Goal: Information Seeking & Learning: Learn about a topic

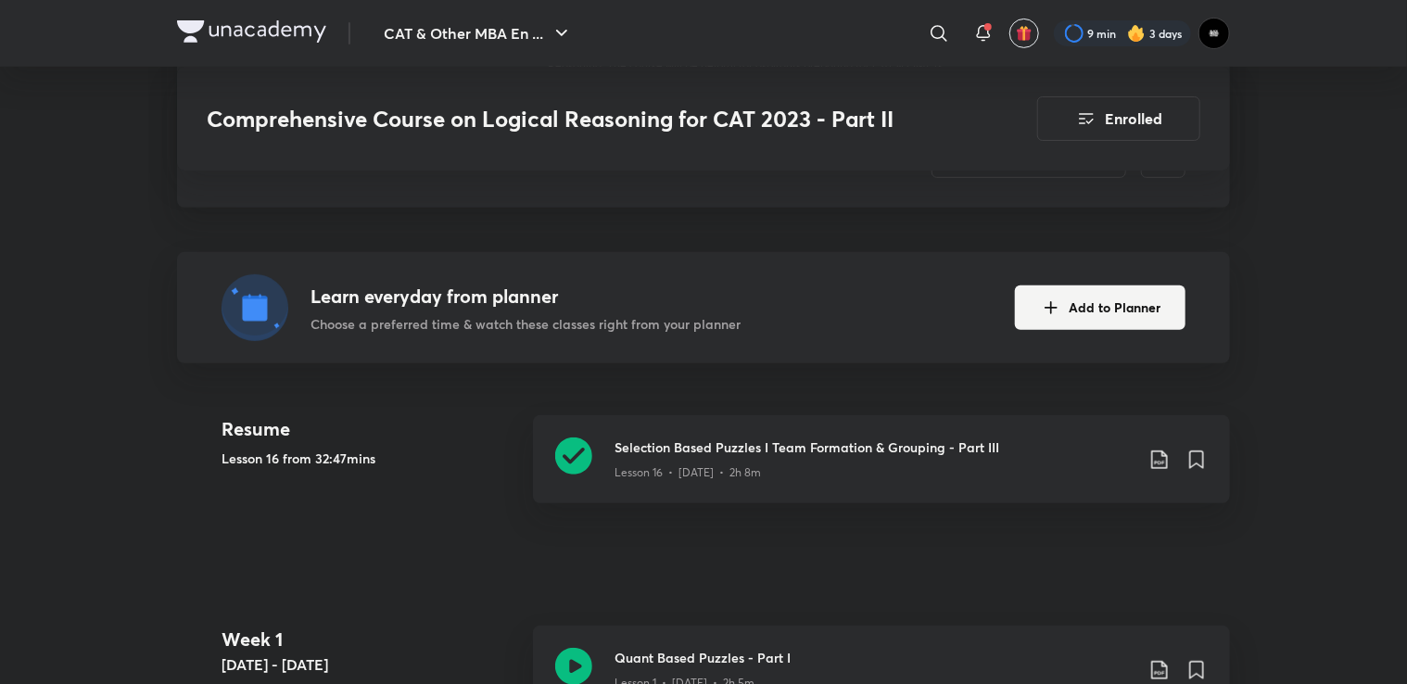
scroll to position [464, 0]
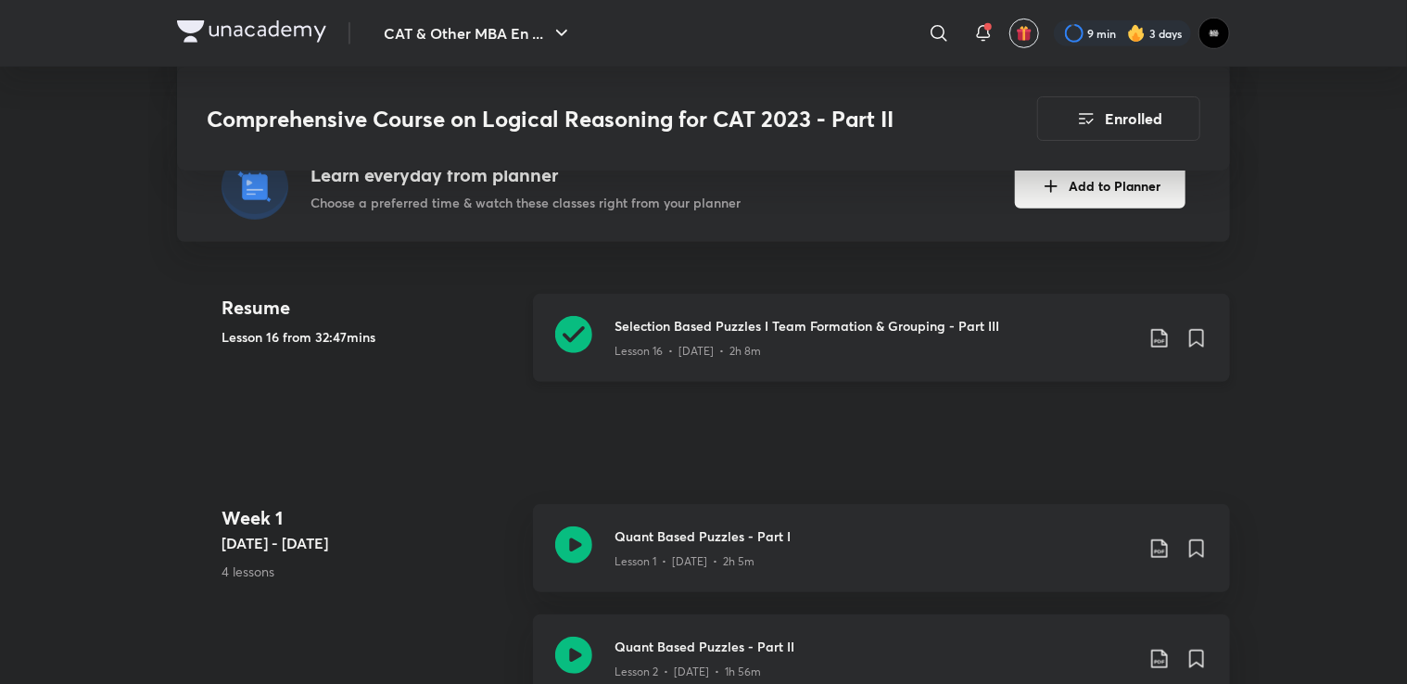
click at [1152, 340] on icon at bounding box center [1160, 338] width 22 height 22
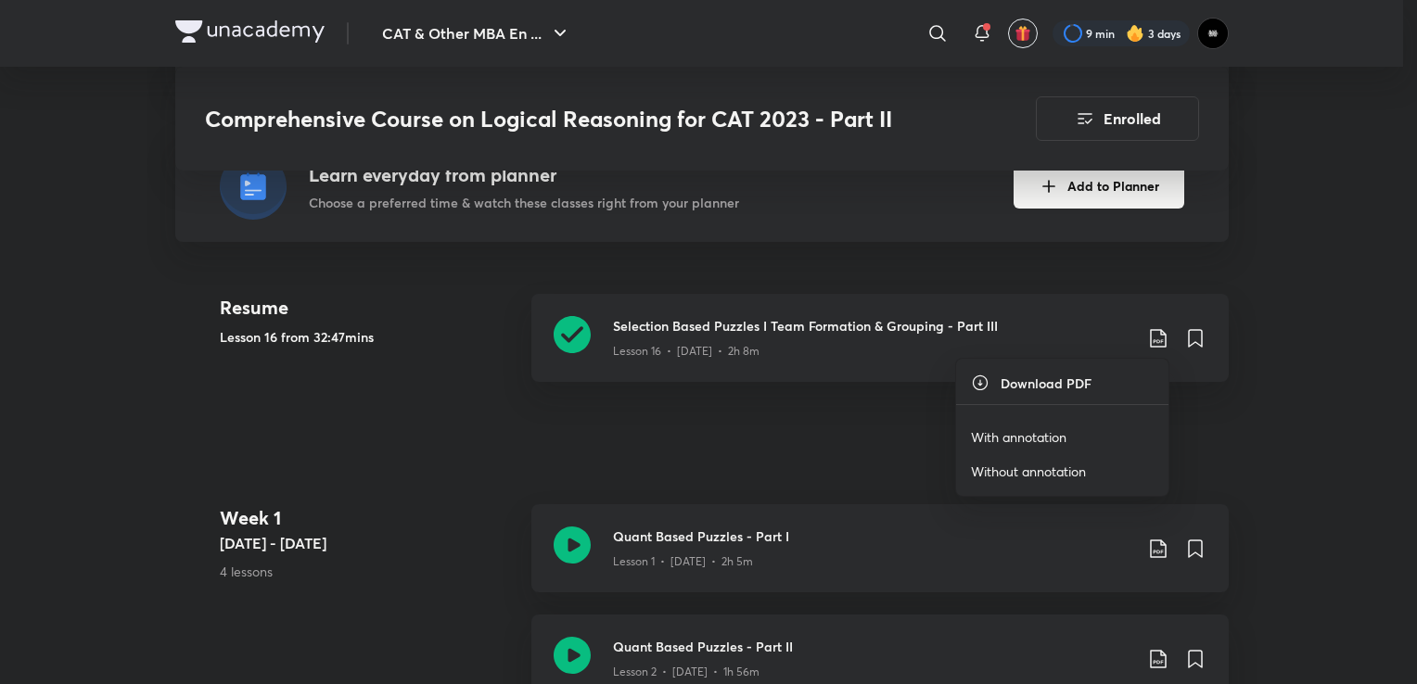
click at [1054, 431] on p "With annotation" at bounding box center [1018, 436] width 95 height 19
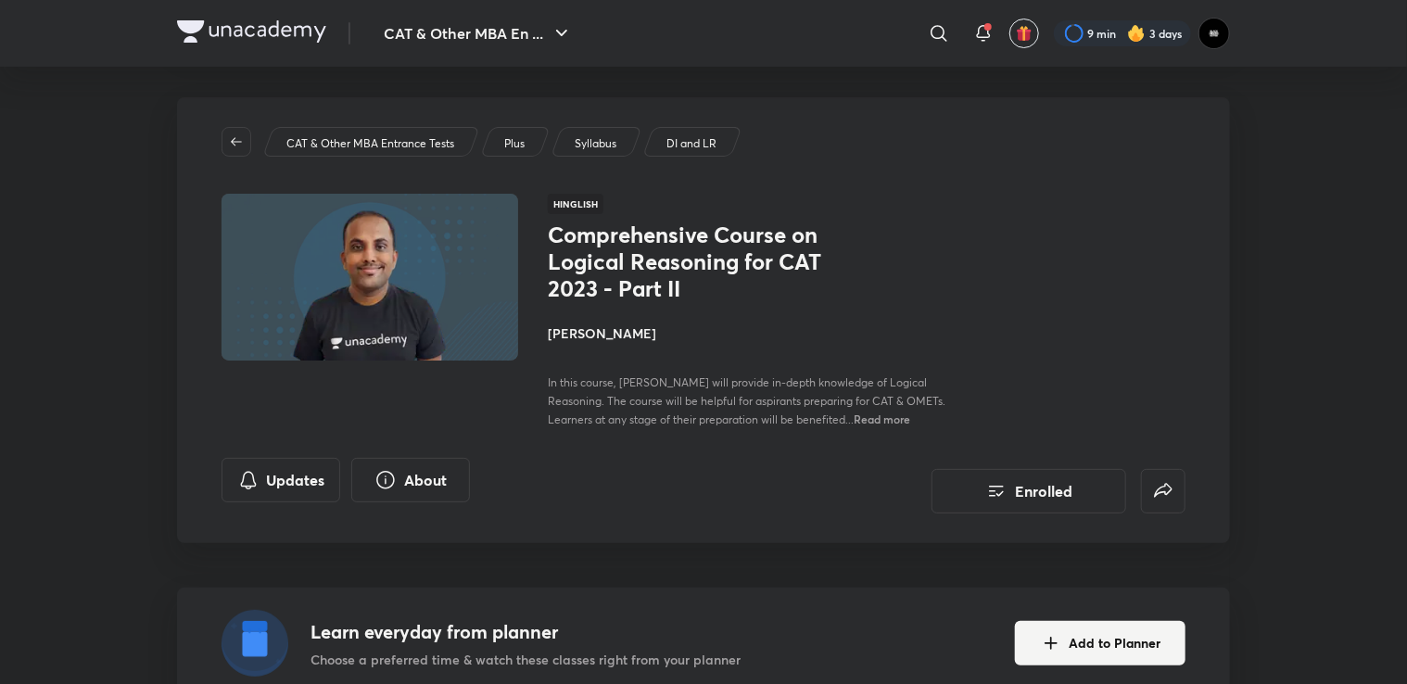
scroll to position [0, 0]
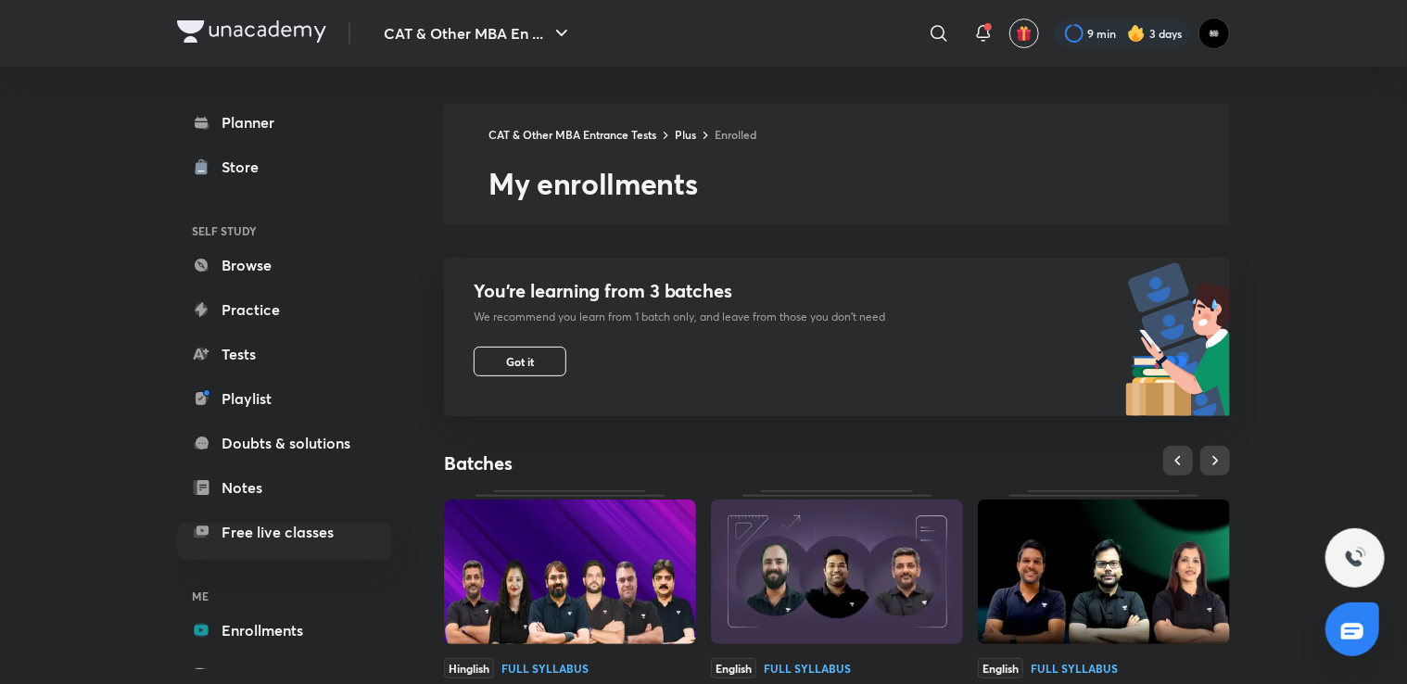
click at [1139, 34] on img at bounding box center [1136, 33] width 19 height 19
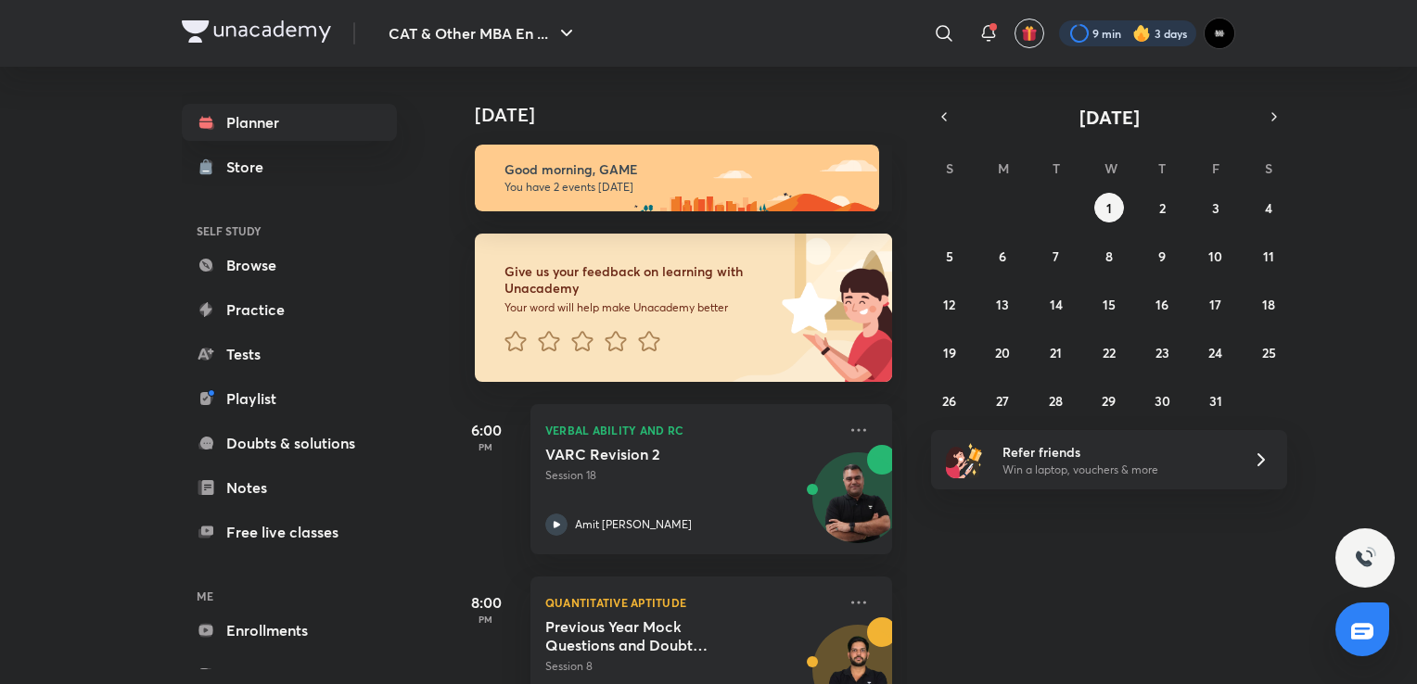
click at [1101, 39] on div at bounding box center [1127, 33] width 137 height 26
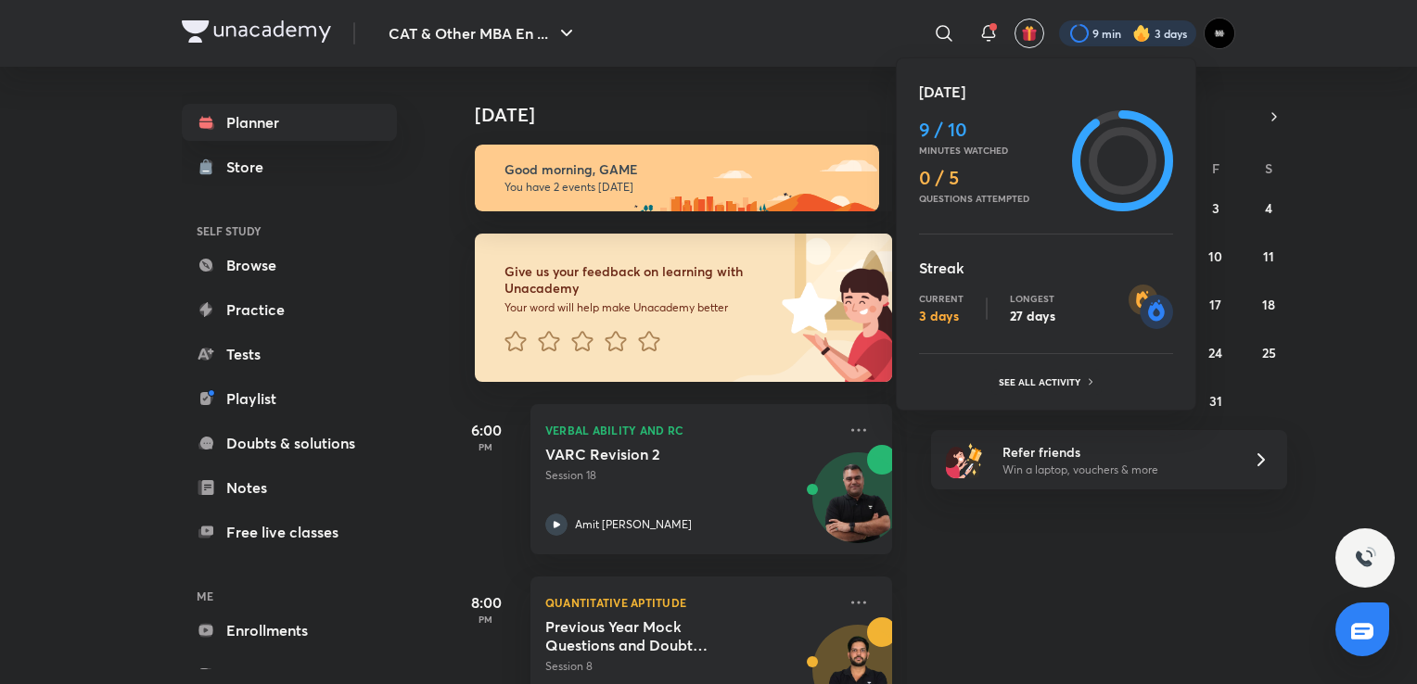
click at [956, 299] on p "Current" at bounding box center [941, 298] width 45 height 11
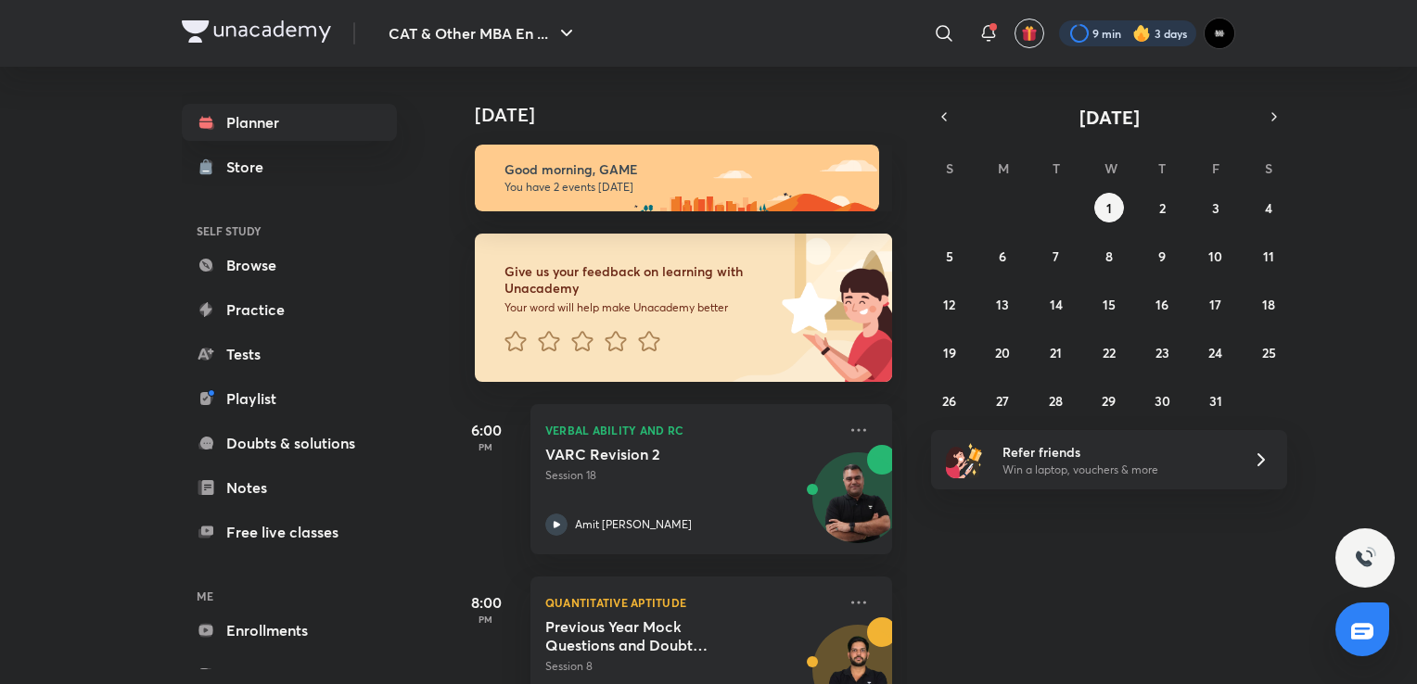
click at [1126, 39] on div at bounding box center [1127, 33] width 137 height 26
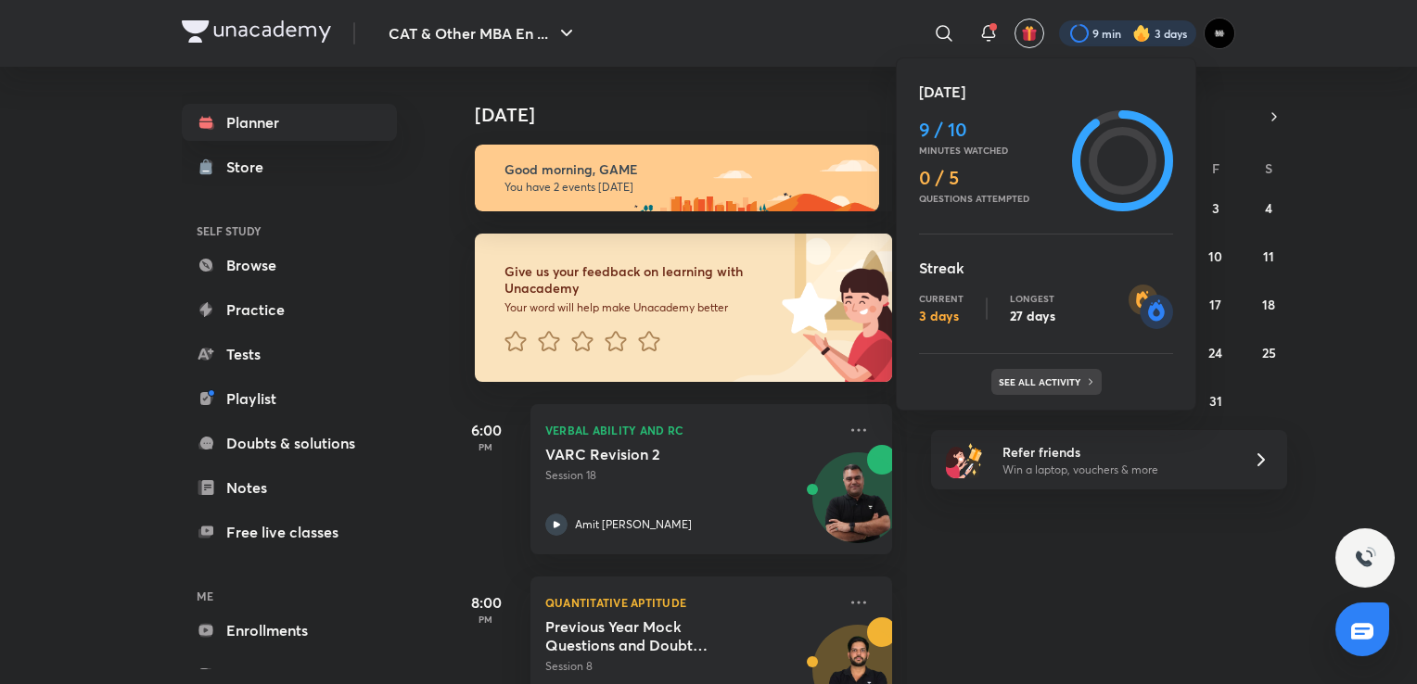
click at [1054, 386] on p "See all activity" at bounding box center [1042, 381] width 86 height 11
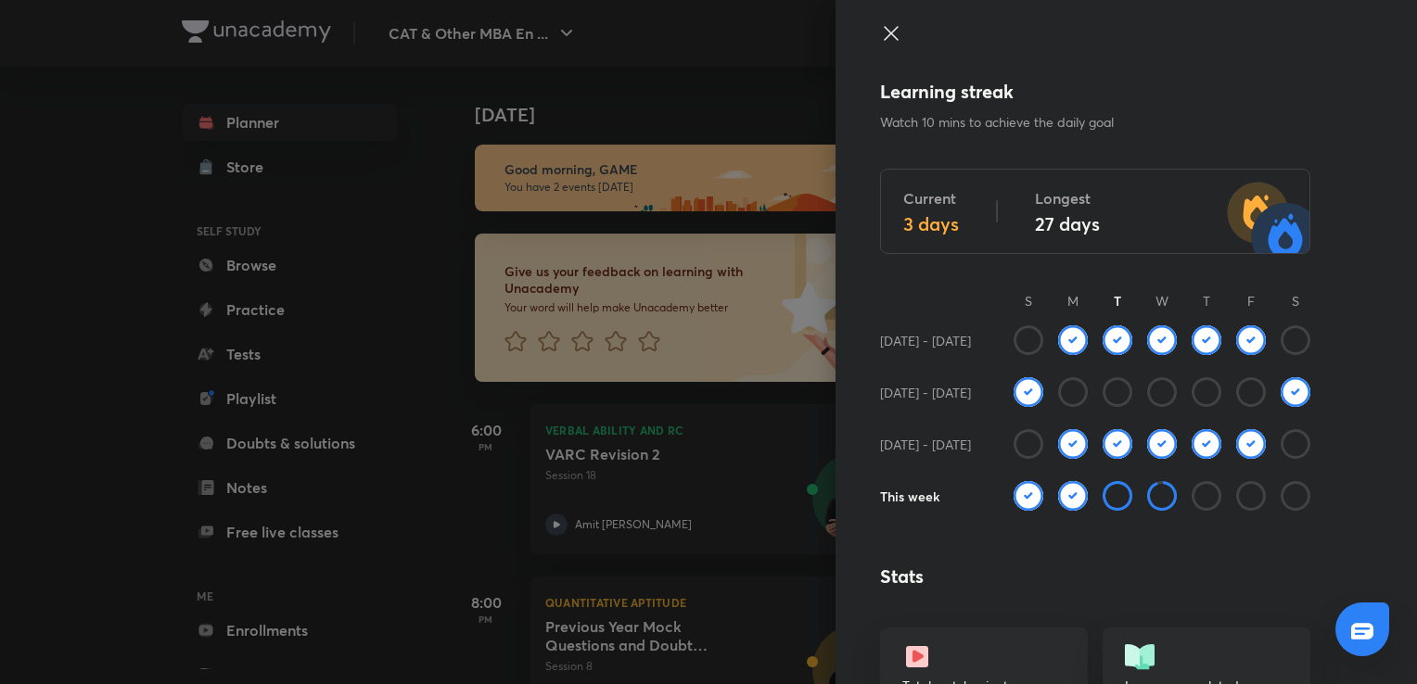
click at [1102, 491] on icon at bounding box center [1117, 496] width 30 height 30
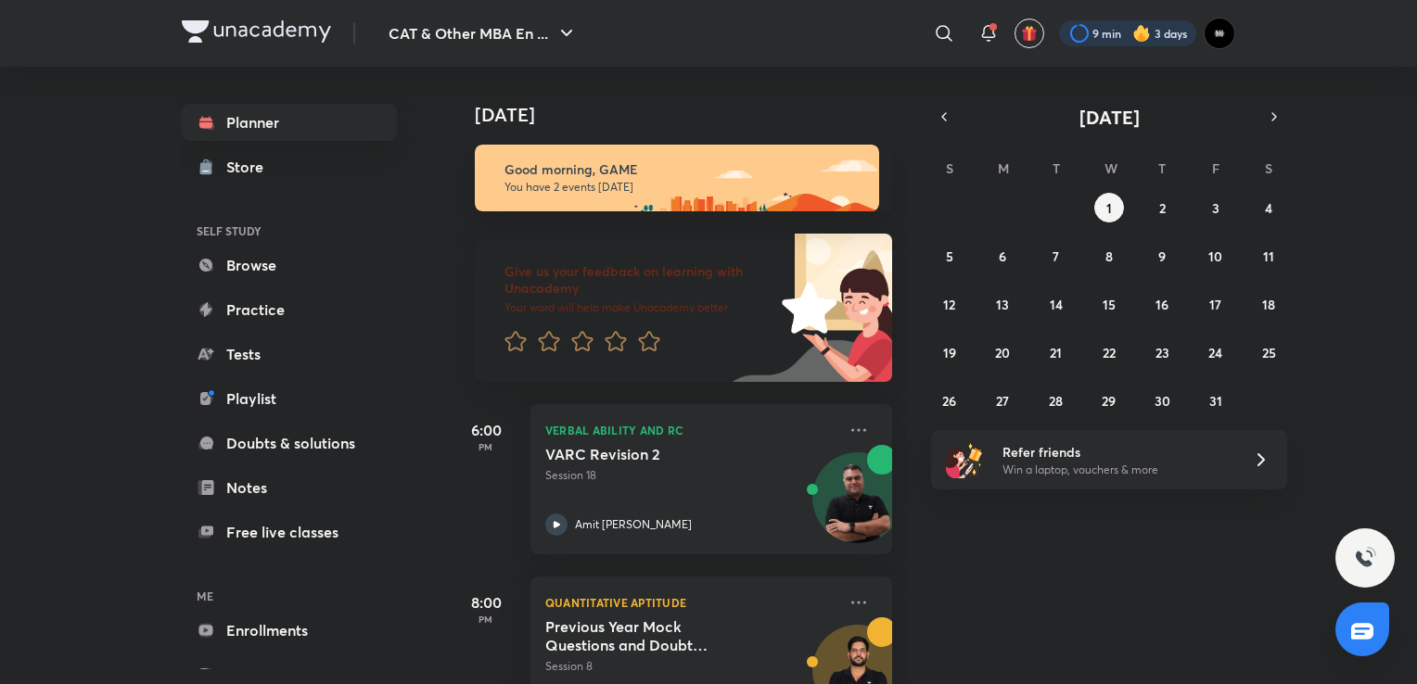
click at [1153, 35] on div at bounding box center [1127, 33] width 137 height 26
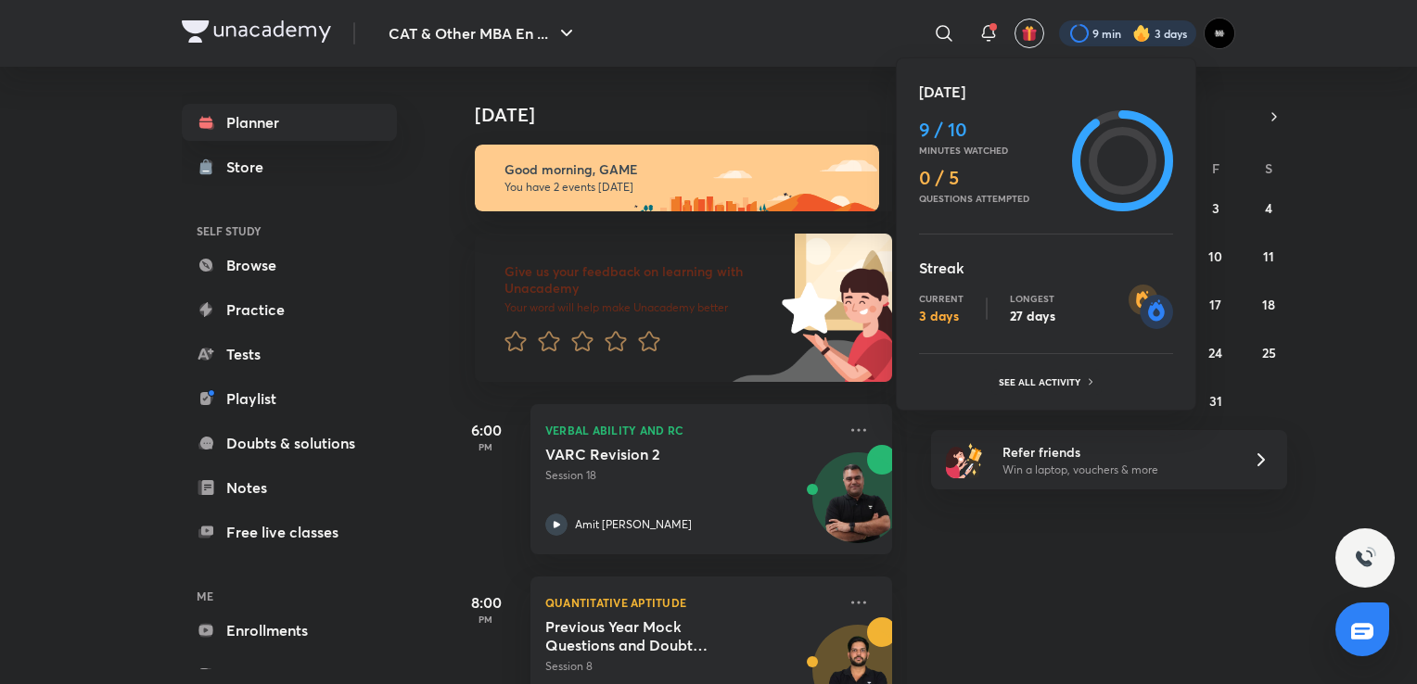
click at [1144, 43] on div at bounding box center [708, 342] width 1417 height 684
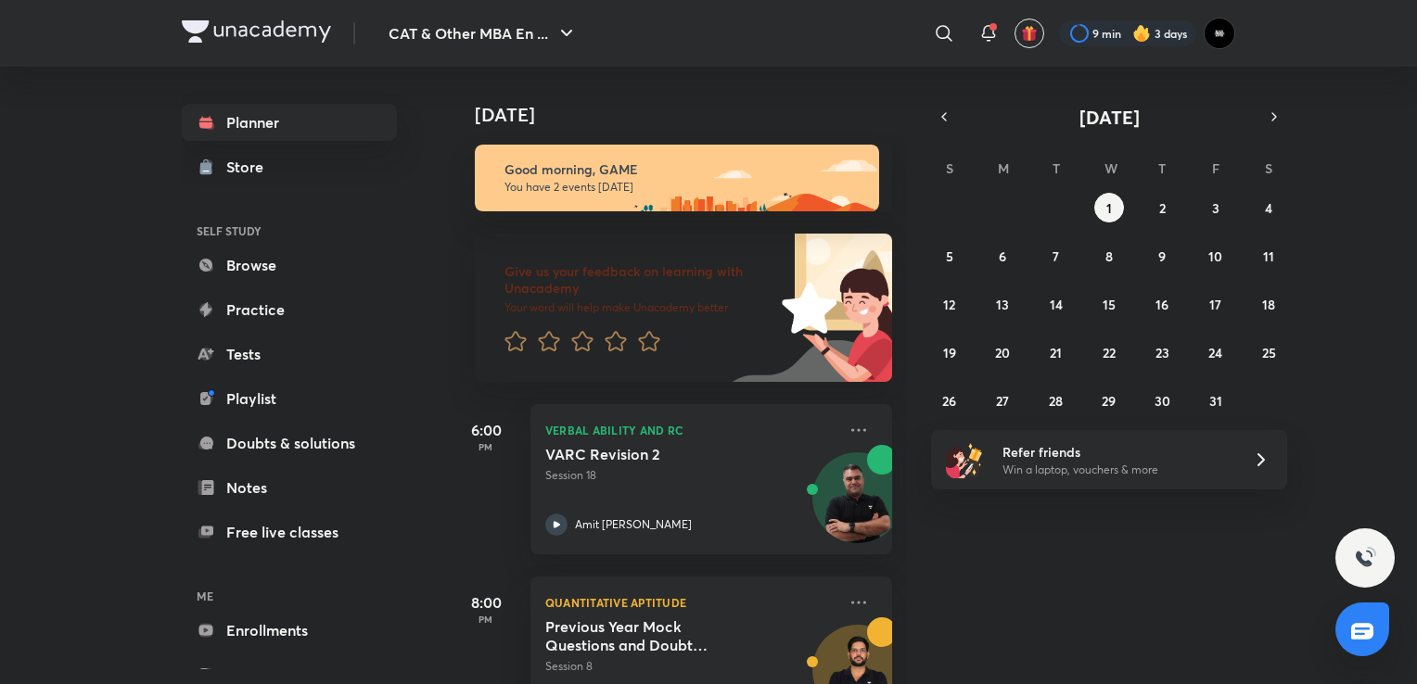
click at [1147, 38] on img at bounding box center [1141, 33] width 19 height 19
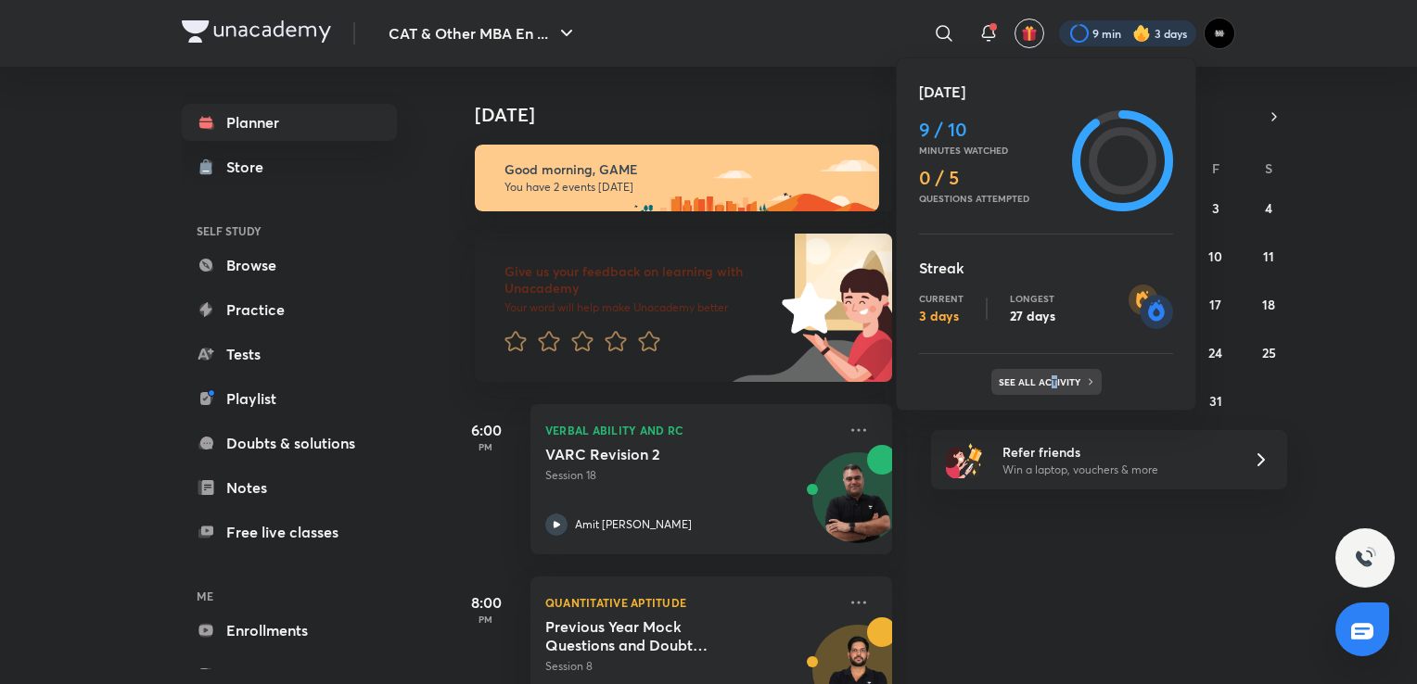
click at [1050, 379] on p "See all activity" at bounding box center [1042, 381] width 86 height 11
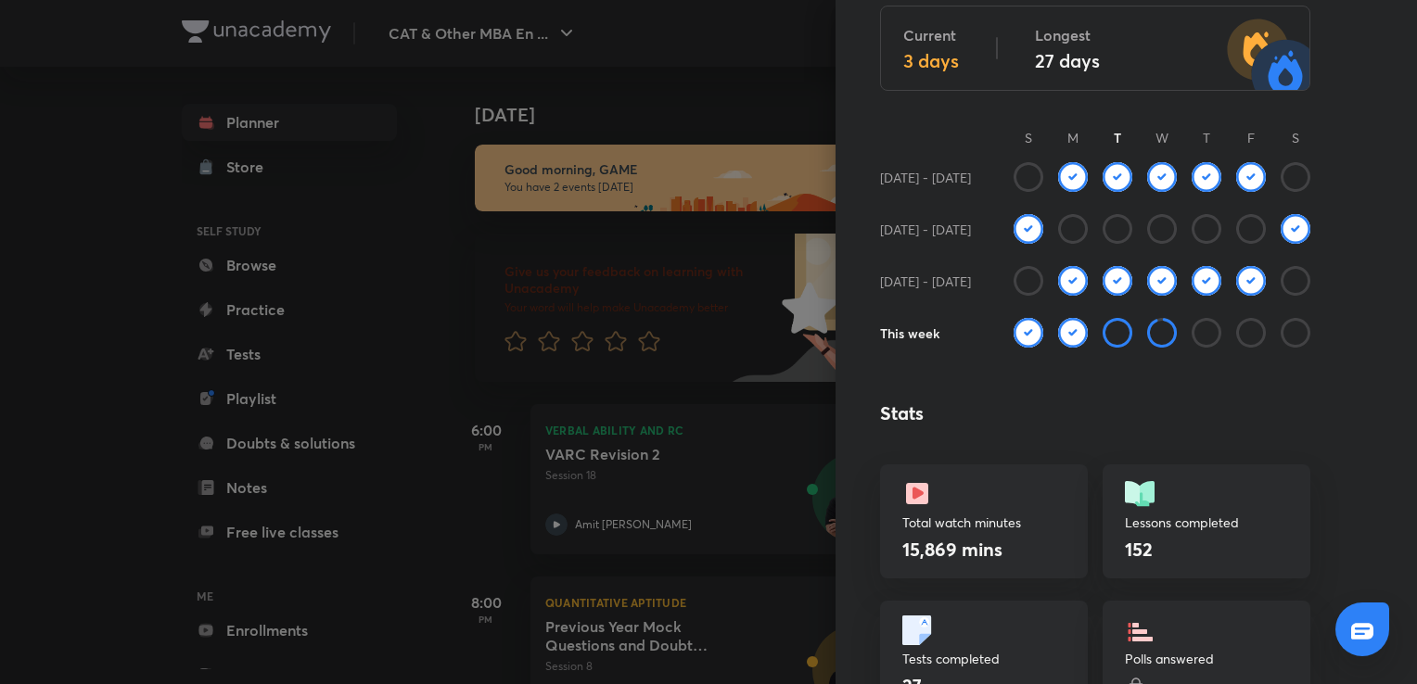
scroll to position [185, 0]
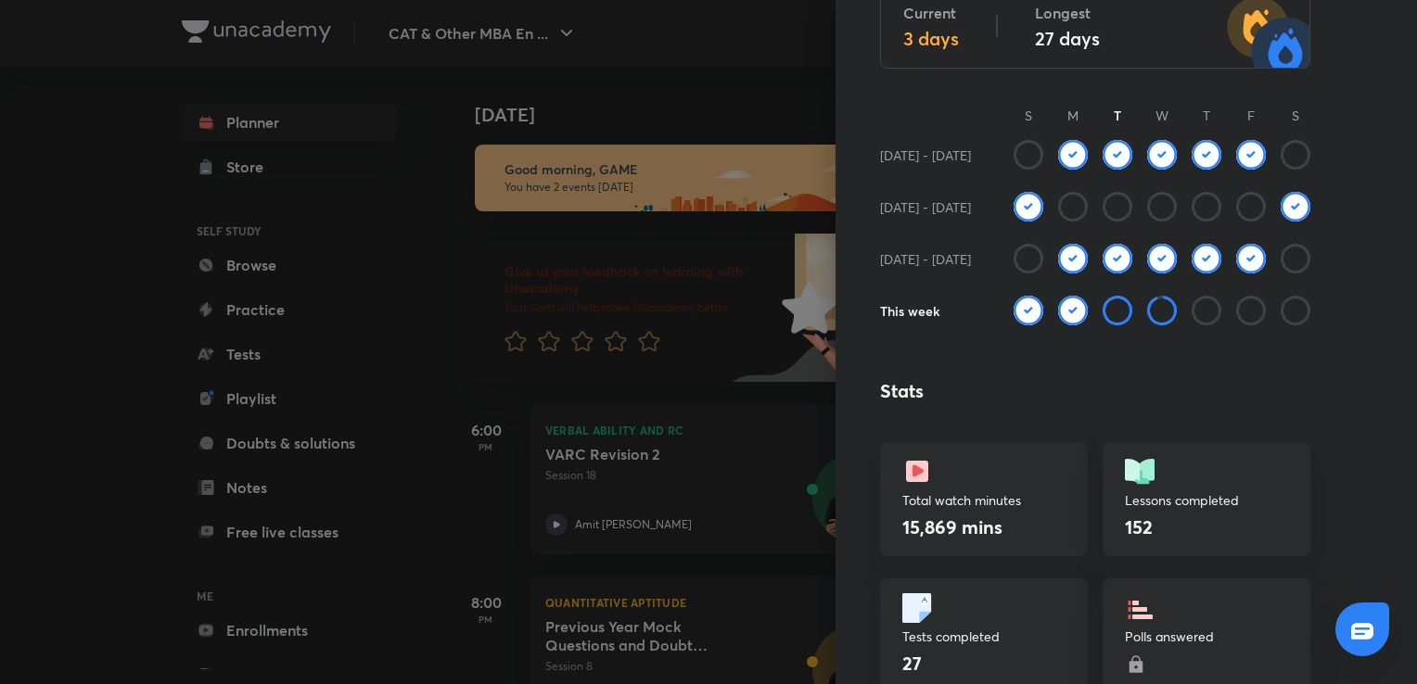
click at [1102, 316] on icon at bounding box center [1117, 311] width 30 height 30
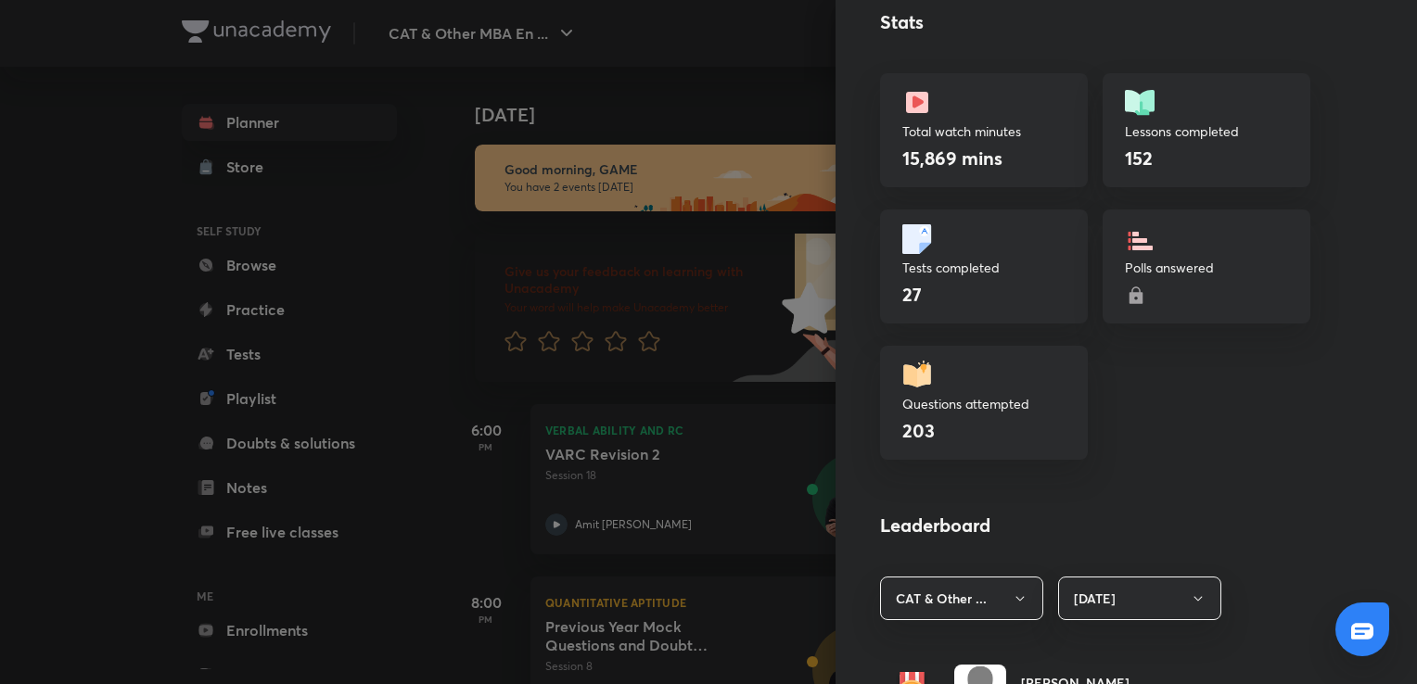
scroll to position [556, 0]
click at [1166, 243] on div "Polls answered" at bounding box center [1206, 265] width 208 height 114
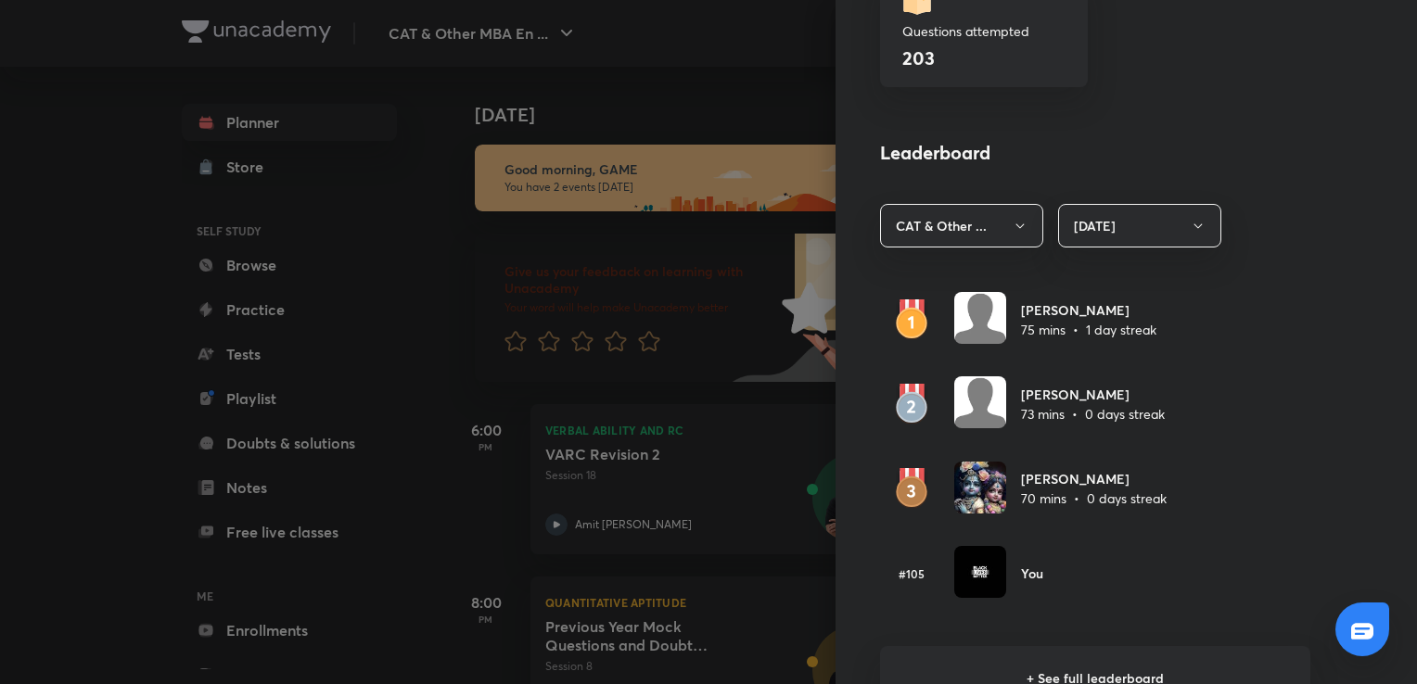
scroll to position [1020, 0]
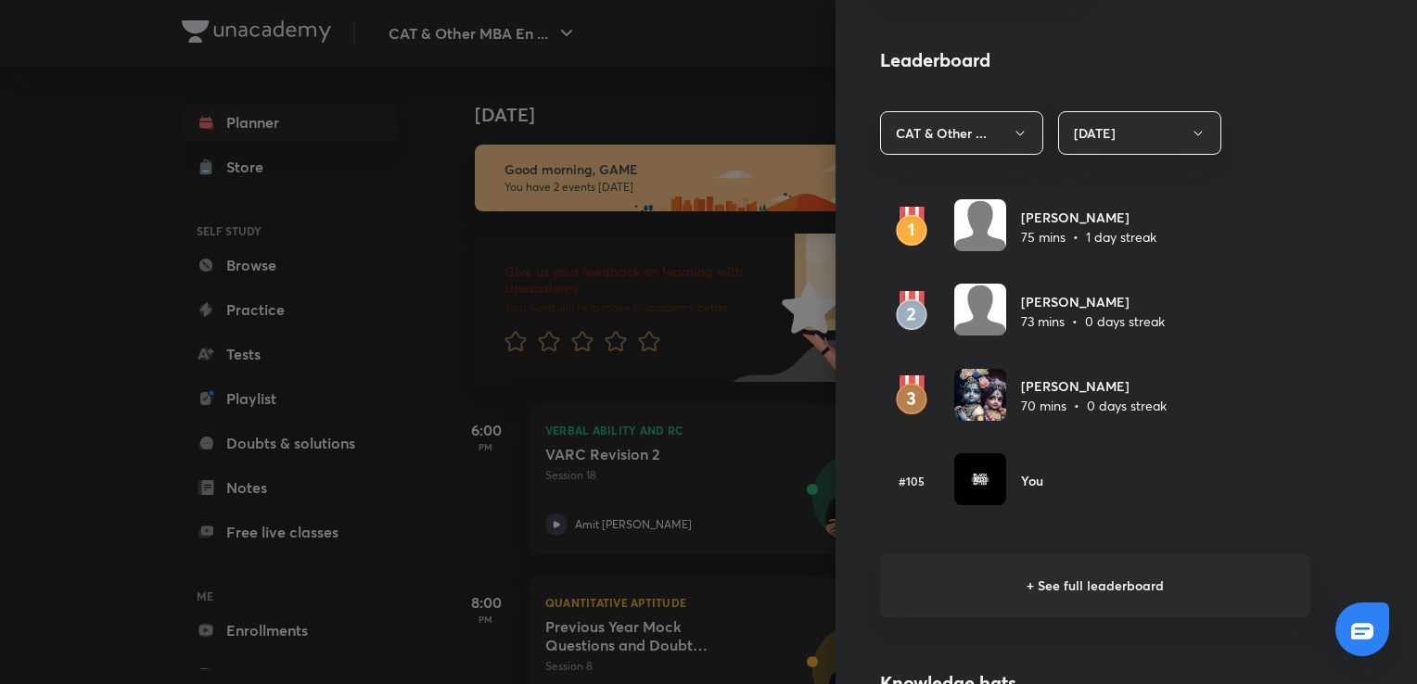
click at [108, 113] on div at bounding box center [708, 342] width 1417 height 684
